Goal: Information Seeking & Learning: Learn about a topic

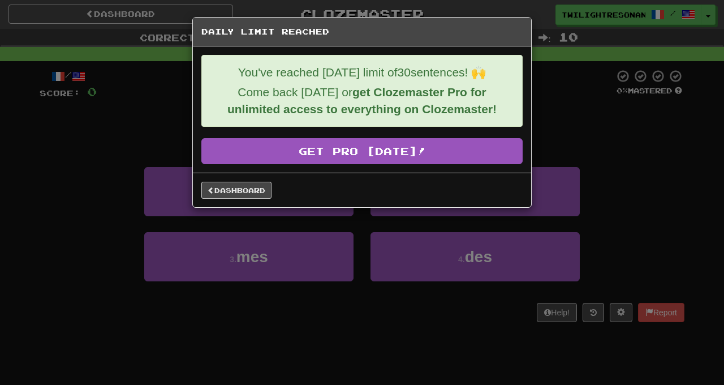
click at [586, 127] on div "Daily Limit Reached You've reached today's limit of 30 sentences! 🙌 Come back t…" at bounding box center [362, 192] width 724 height 385
click at [246, 196] on link "Dashboard" at bounding box center [236, 190] width 70 height 17
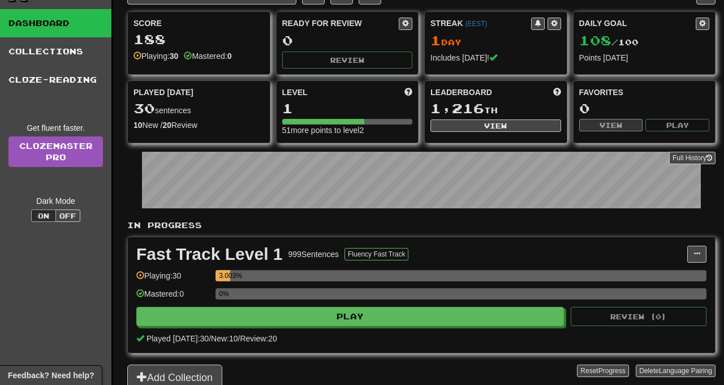
scroll to position [52, 0]
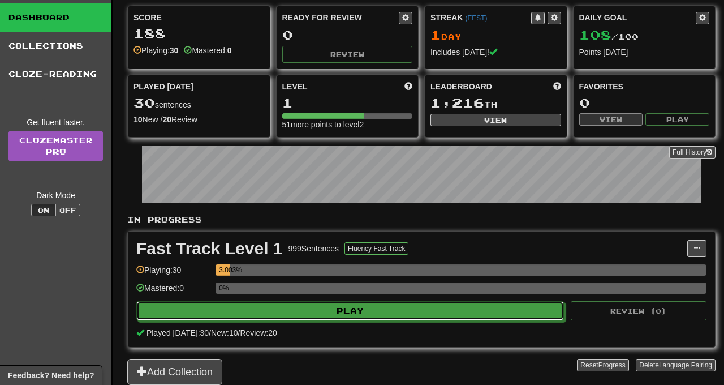
click at [431, 312] on button "Play" at bounding box center [350, 310] width 428 height 19
select select "**"
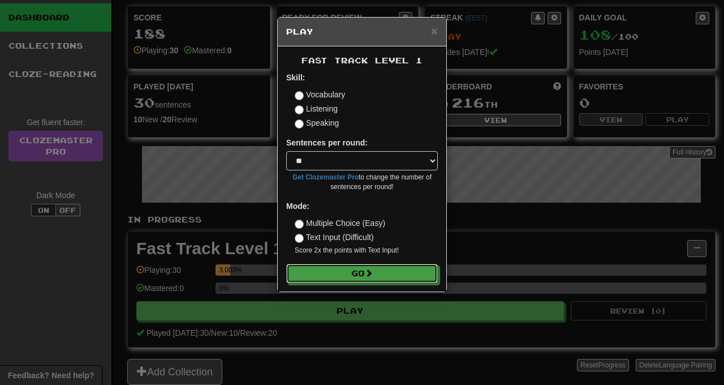
click at [398, 276] on button "Go" at bounding box center [362, 273] width 152 height 19
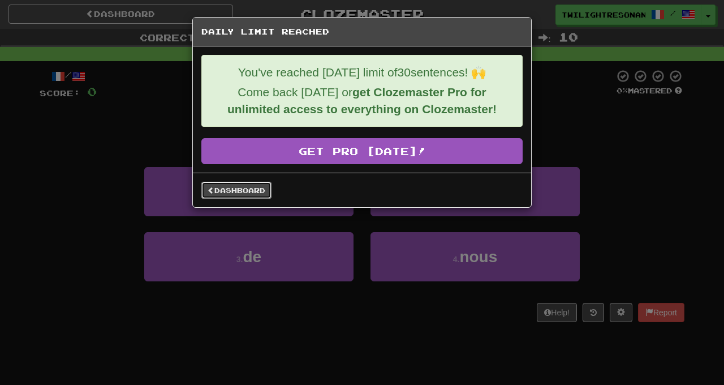
click at [239, 191] on link "Dashboard" at bounding box center [236, 190] width 70 height 17
